Goal: Task Accomplishment & Management: Complete application form

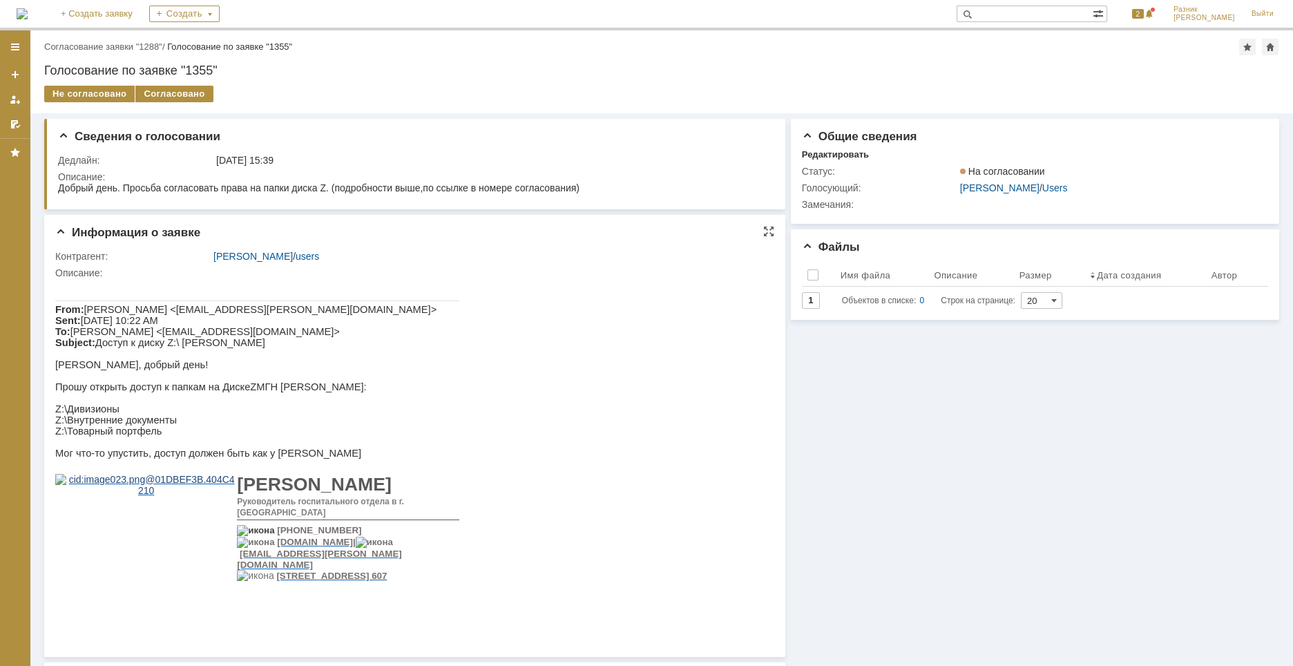
drag, startPoint x: 337, startPoint y: 400, endPoint x: 266, endPoint y: 402, distance: 71.1
click at [266, 392] on p "Прошу открыть доступ к папкам на Диске Z МГН [PERSON_NAME]:" at bounding box center [257, 386] width 404 height 11
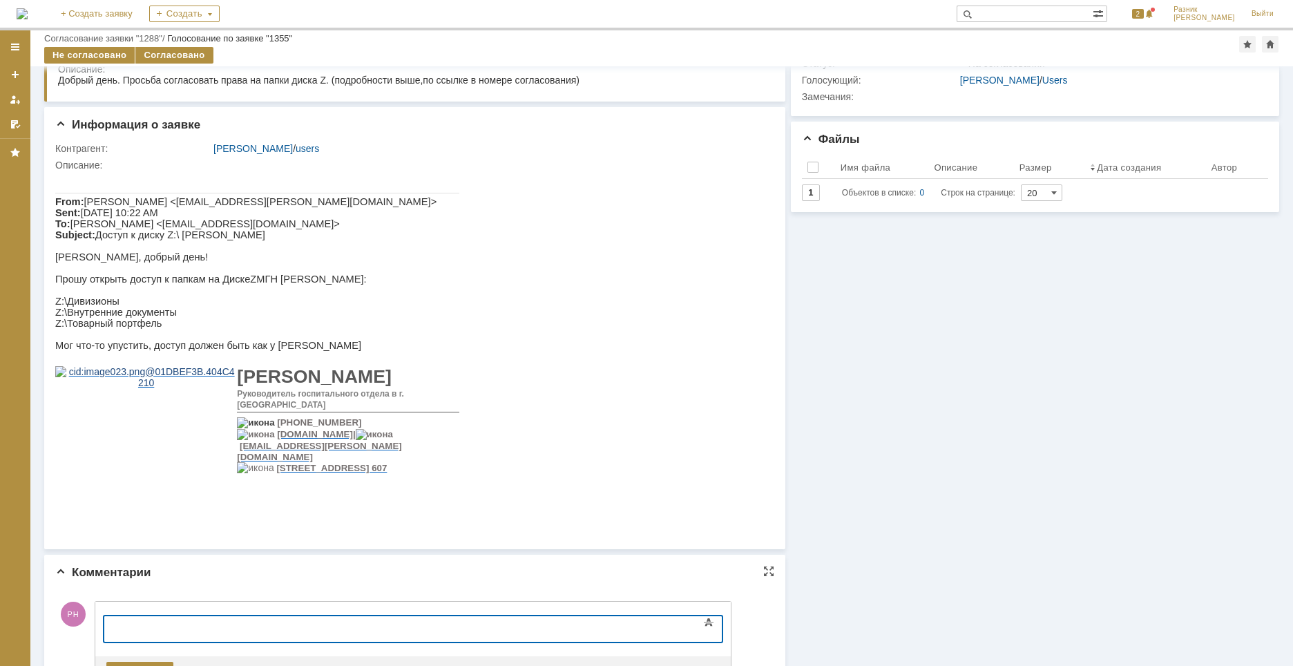
click at [119, 630] on div at bounding box center [216, 626] width 196 height 11
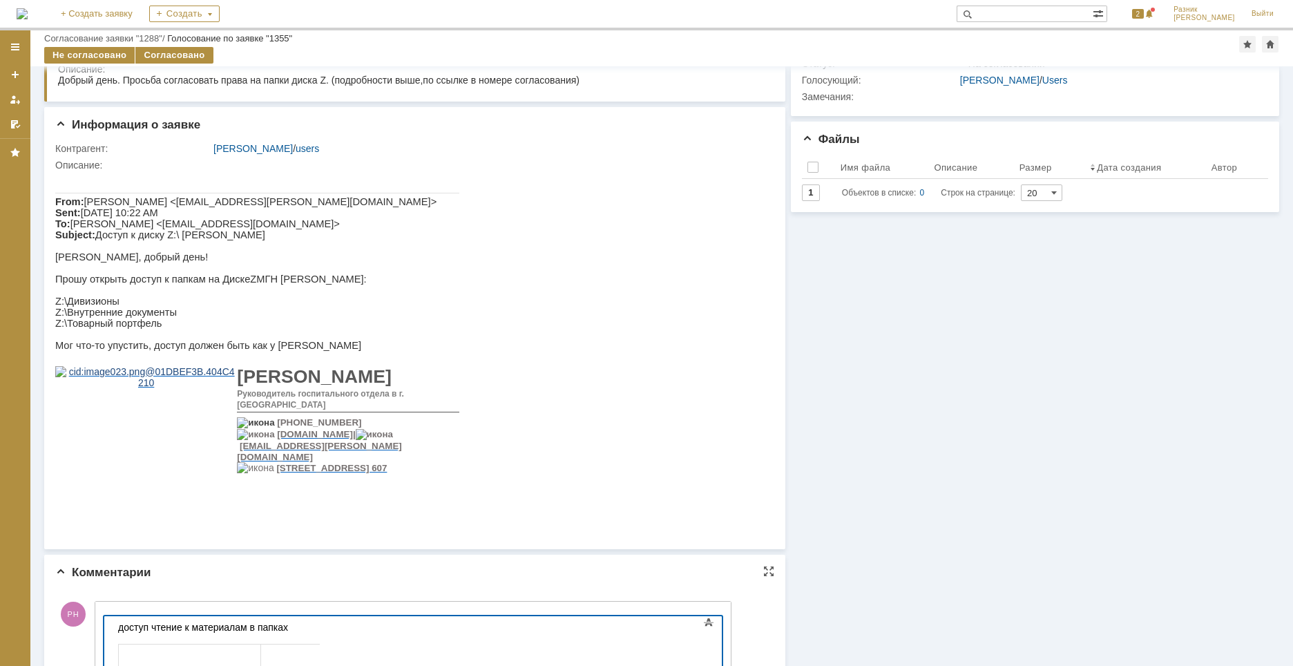
click at [314, 624] on div "доступ чтение к материалам в папках" at bounding box center [216, 626] width 196 height 11
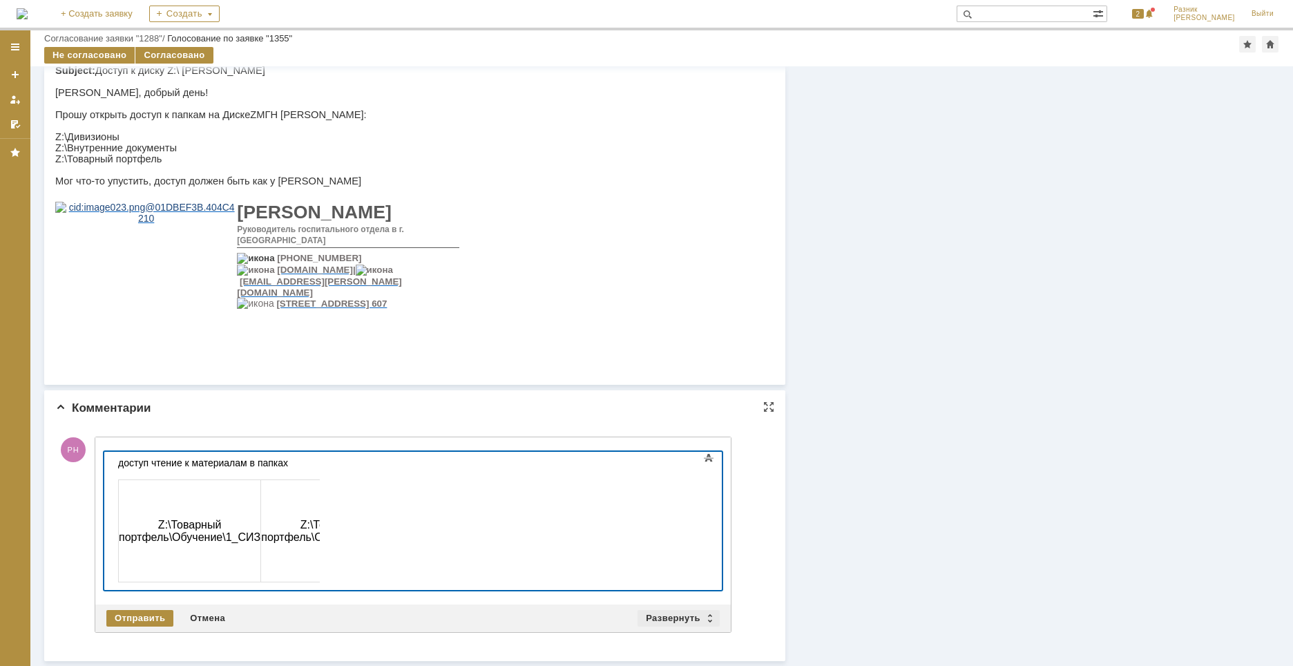
click at [685, 619] on div "Развернуть" at bounding box center [678, 618] width 82 height 17
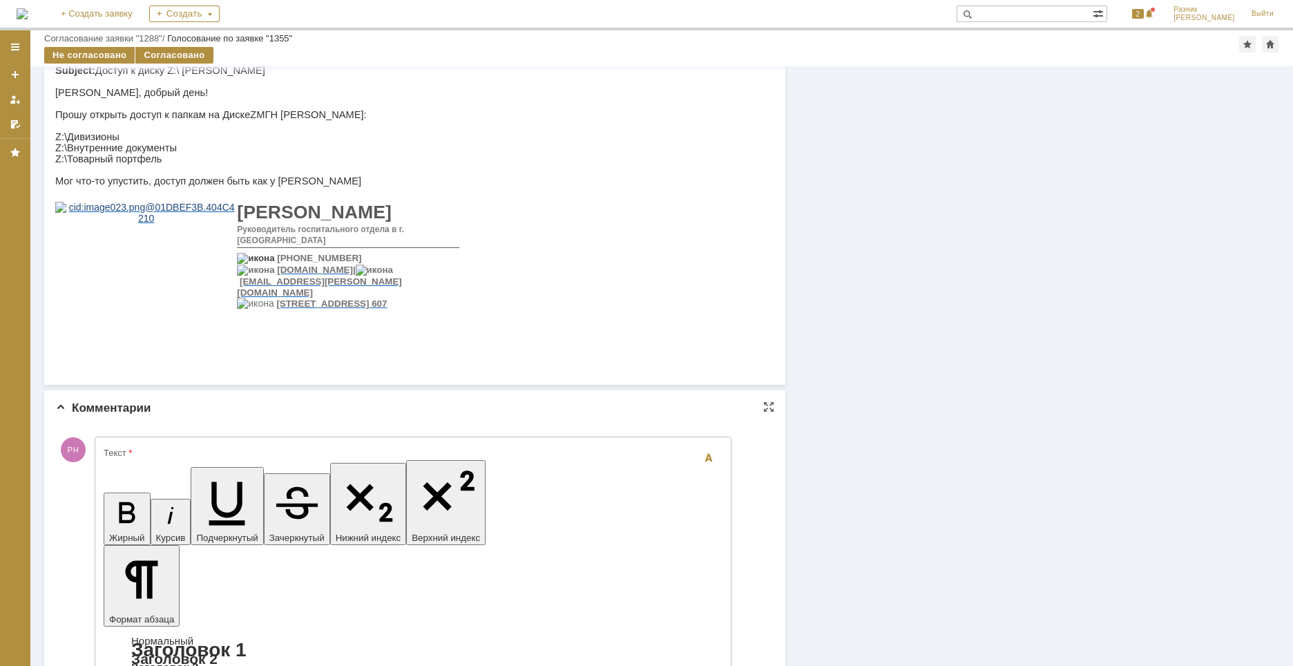
scroll to position [0, 0]
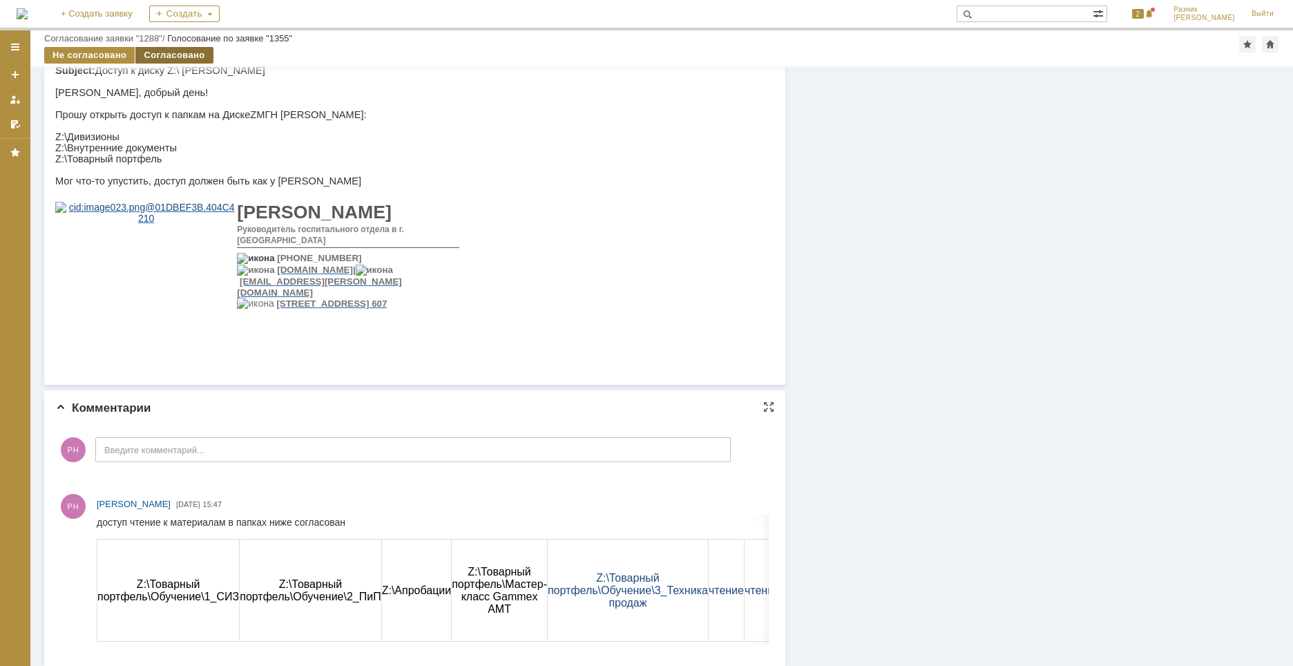
click at [182, 50] on div "Согласовано" at bounding box center [173, 55] width 77 height 17
